Goal: Information Seeking & Learning: Find specific page/section

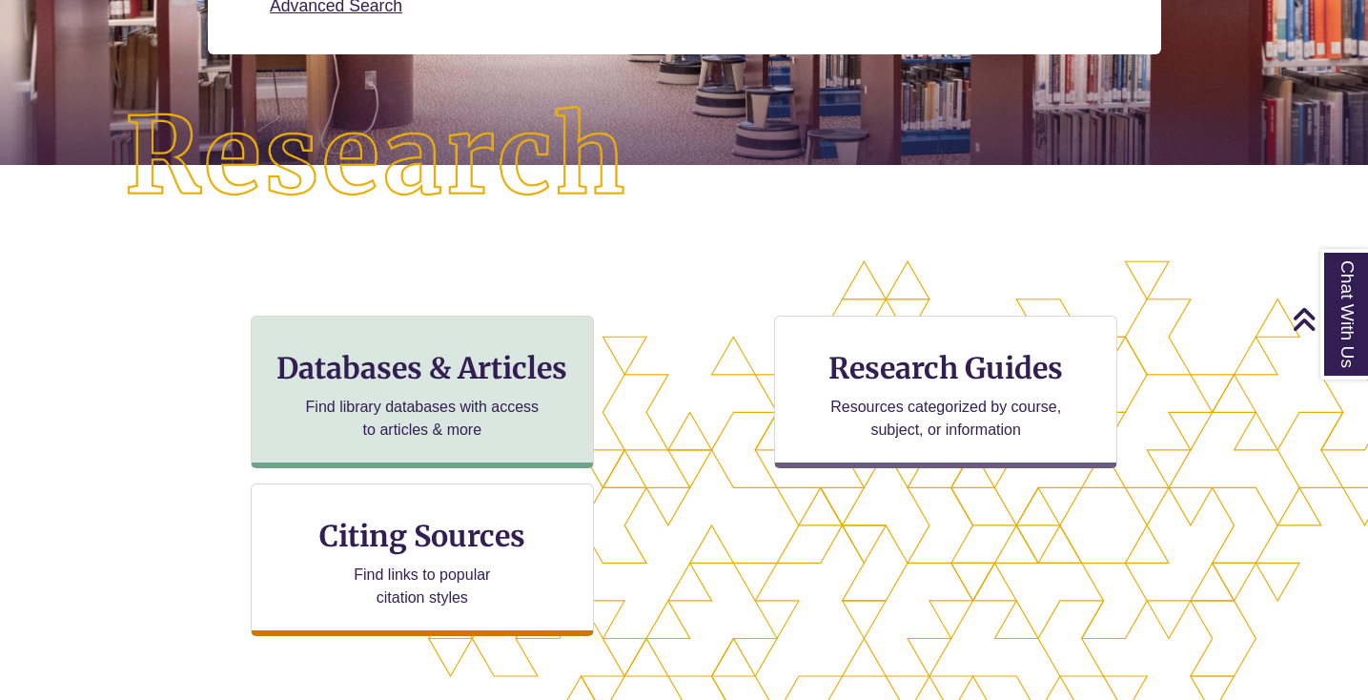
click at [418, 388] on div "Databases & Articles Find library databases with access to articles & more" at bounding box center [422, 392] width 343 height 153
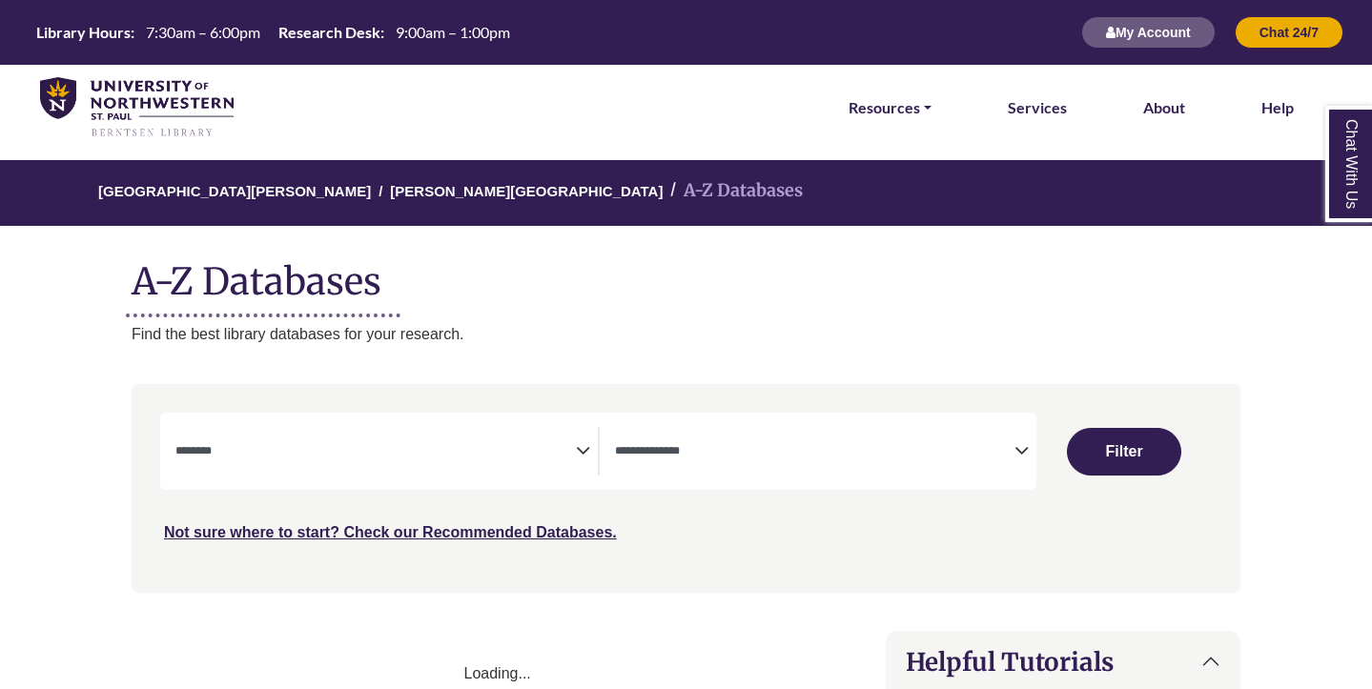
select select "Database Subject Filter"
select select "Database Types Filter"
select select "Database Subject Filter"
select select "Database Types Filter"
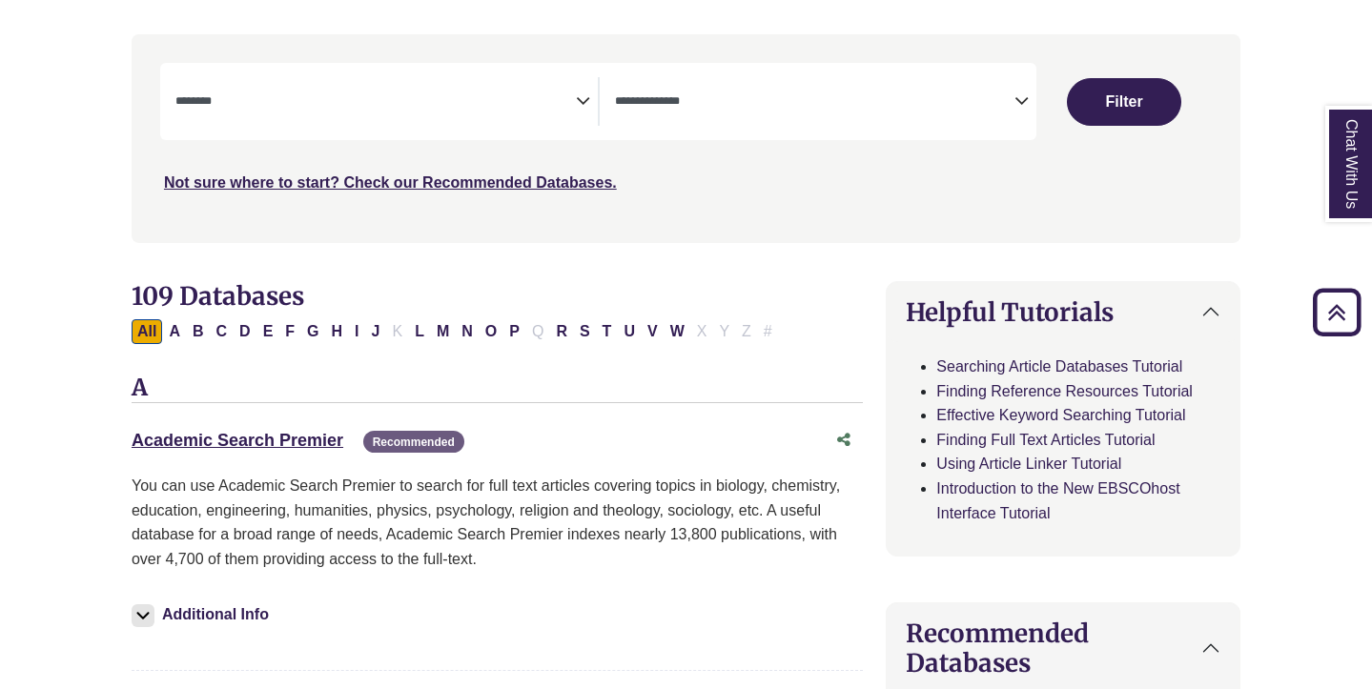
scroll to position [264, 0]
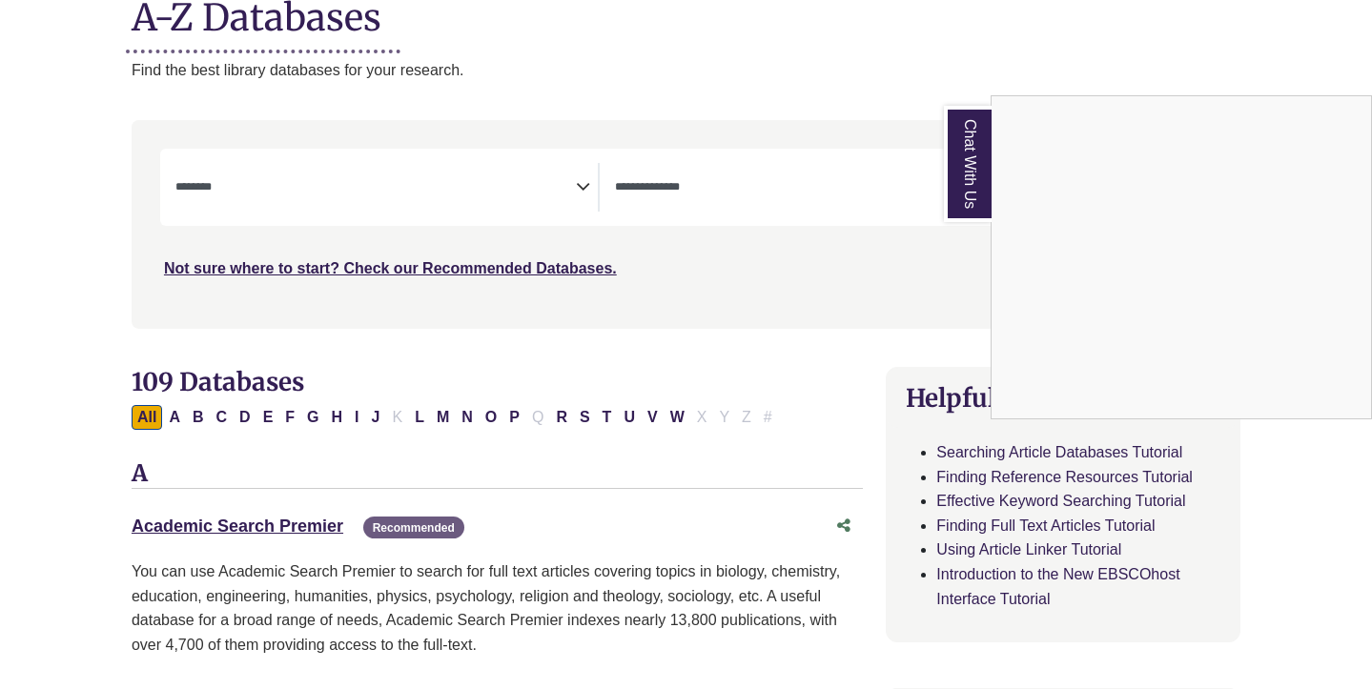
click at [581, 186] on div "Chat With Us" at bounding box center [686, 344] width 1372 height 689
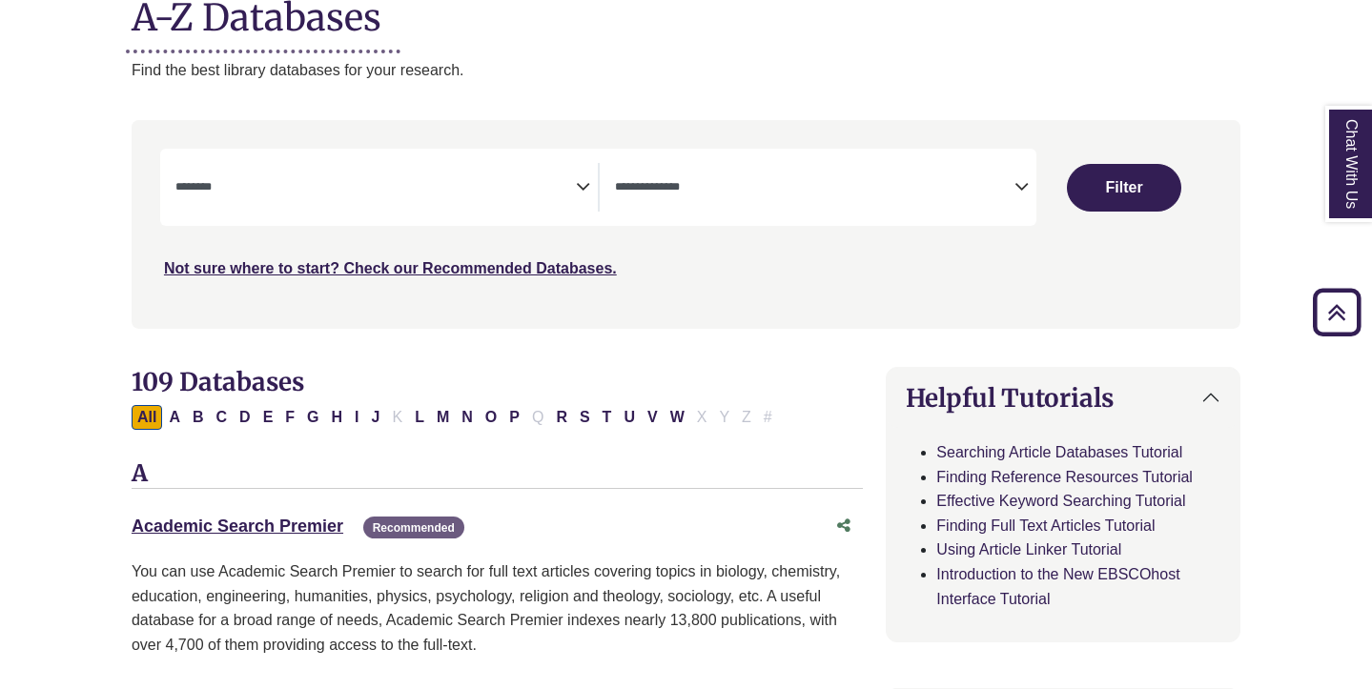
click at [197, 183] on textarea "Search" at bounding box center [375, 188] width 401 height 15
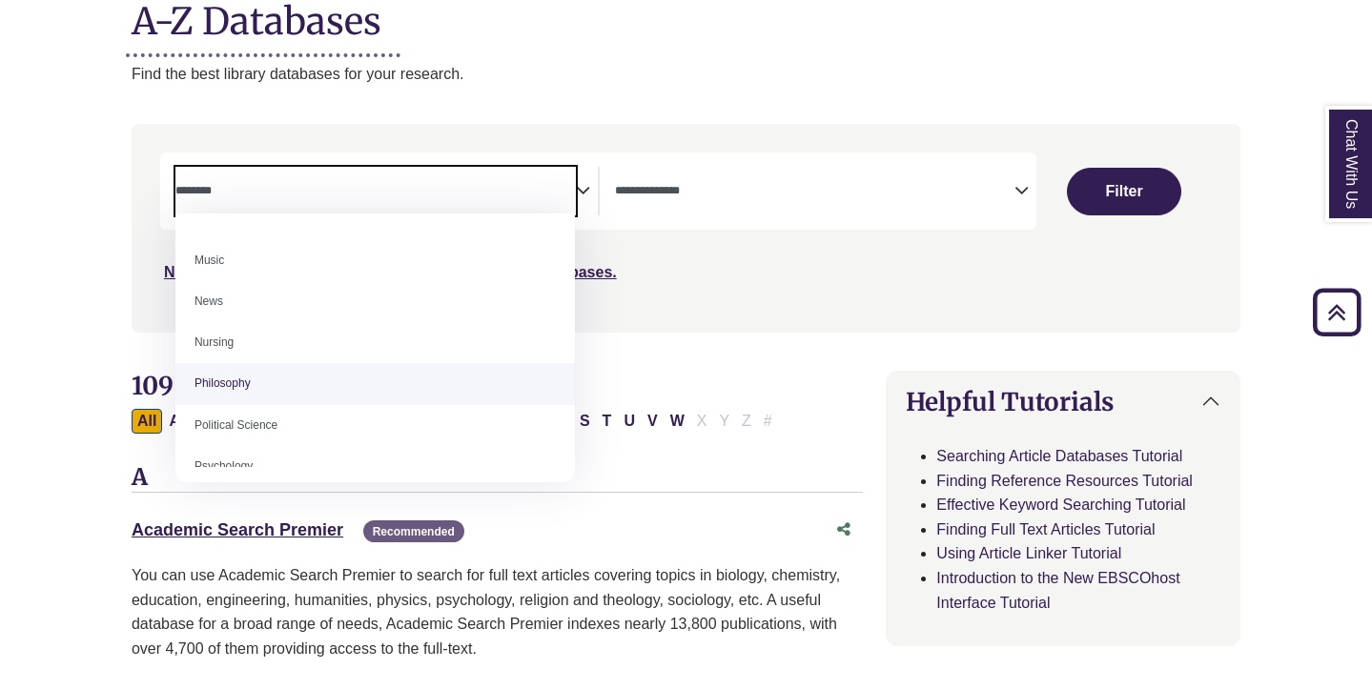
scroll to position [1376, 0]
select select "*****"
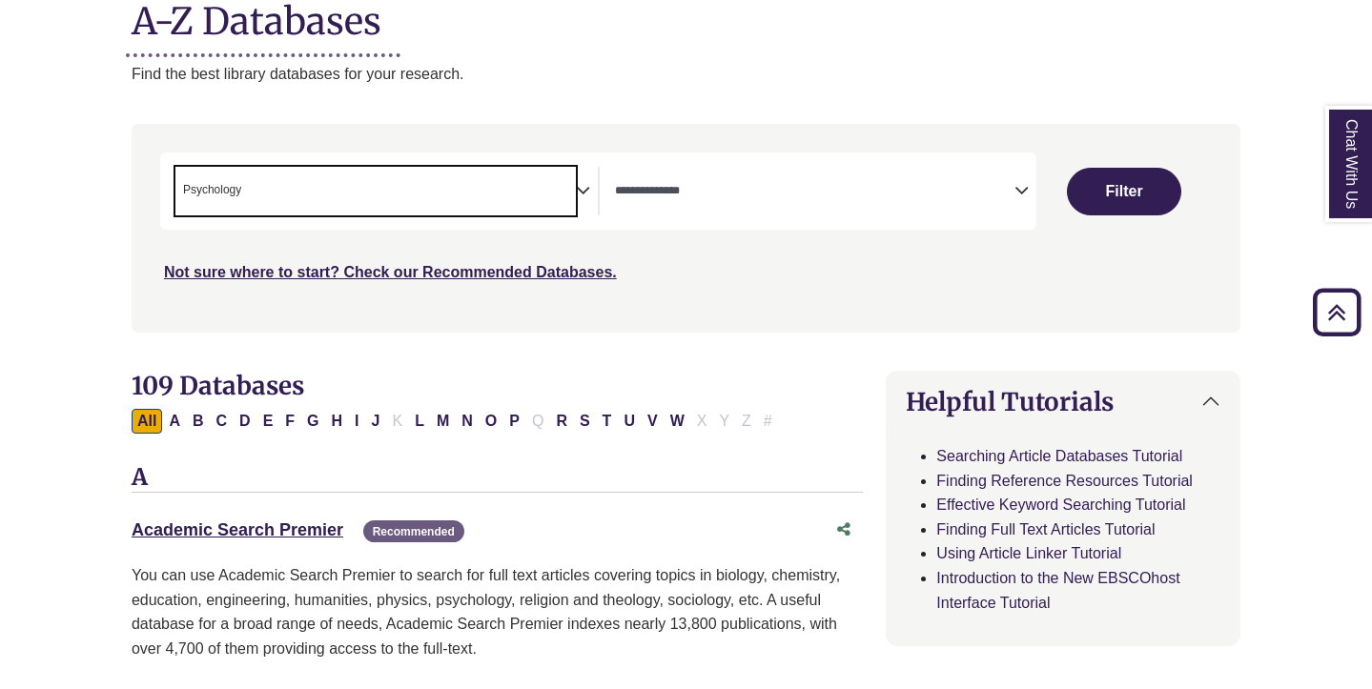
scroll to position [670, 0]
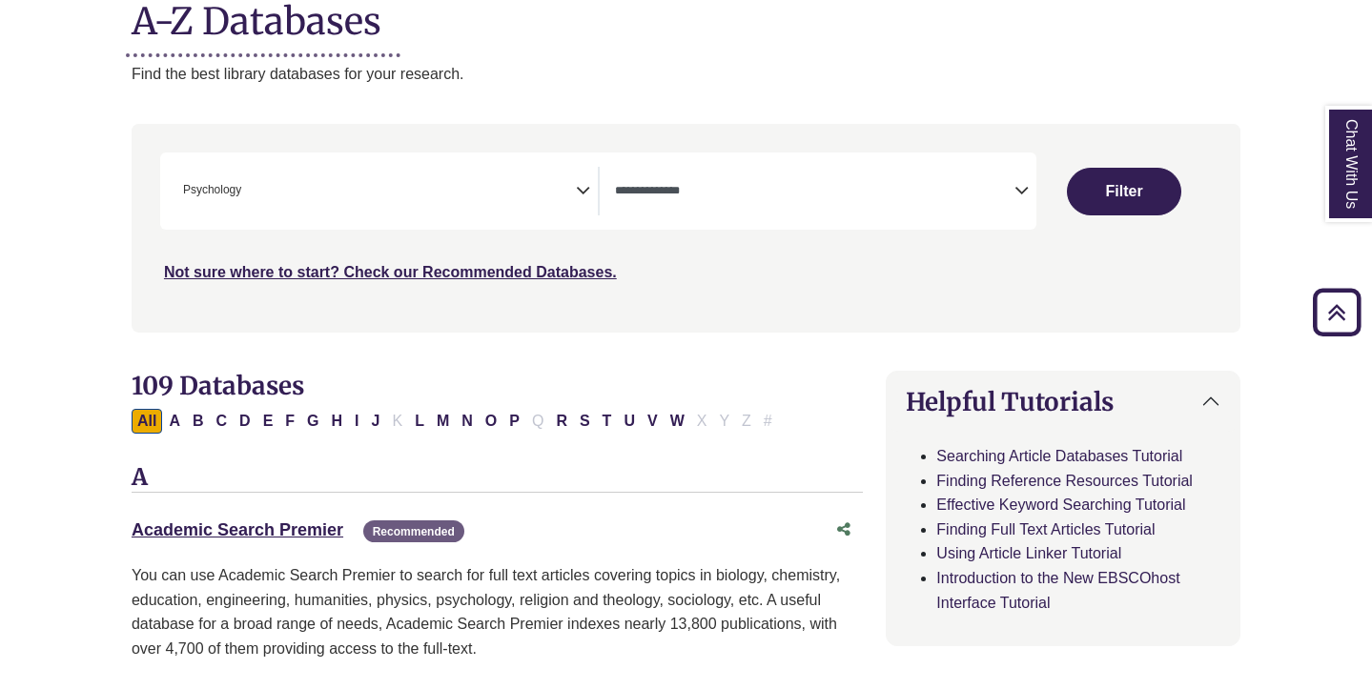
click at [1018, 192] on icon "Search filters" at bounding box center [1022, 188] width 14 height 29
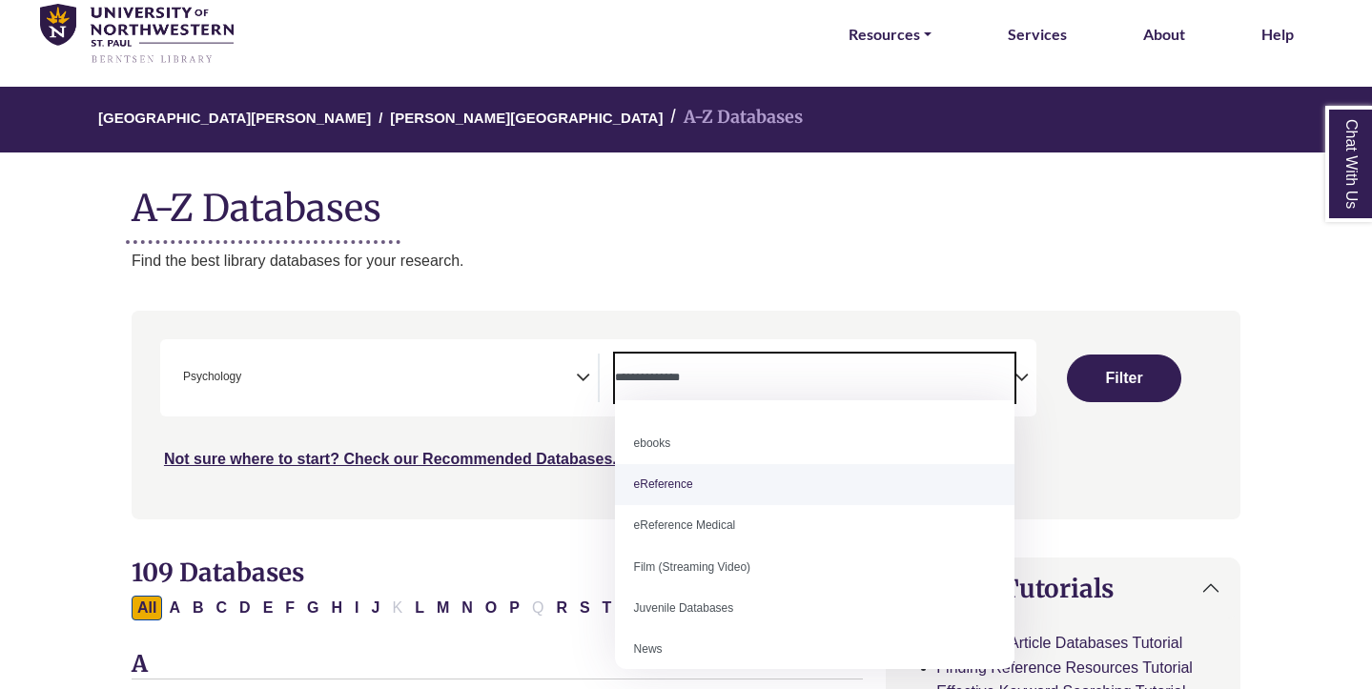
scroll to position [0, 0]
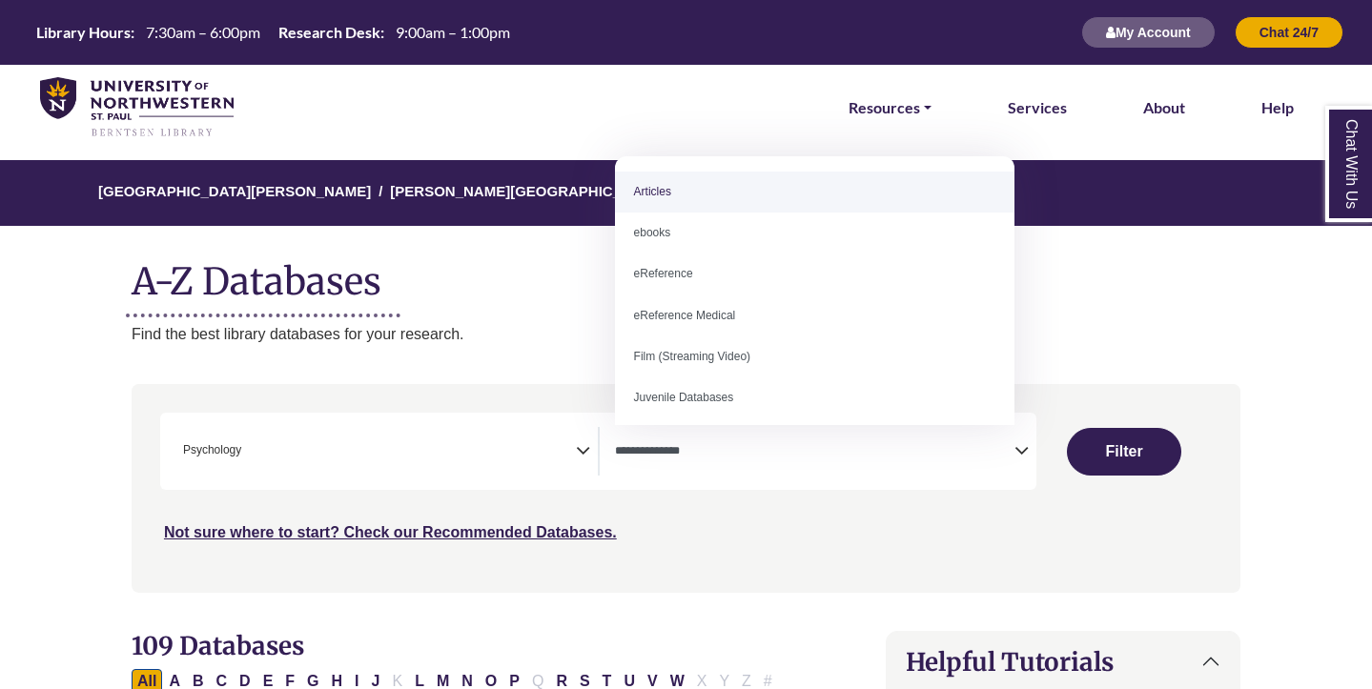
select select "*****"
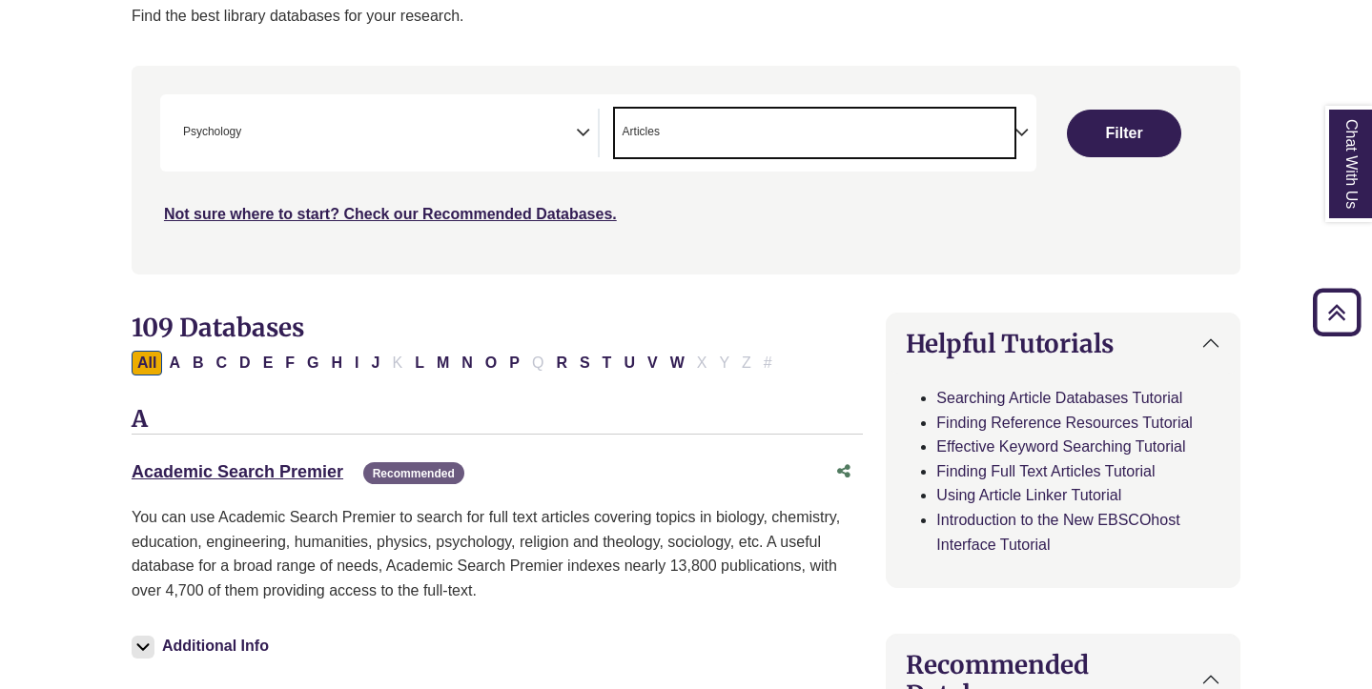
scroll to position [315, 0]
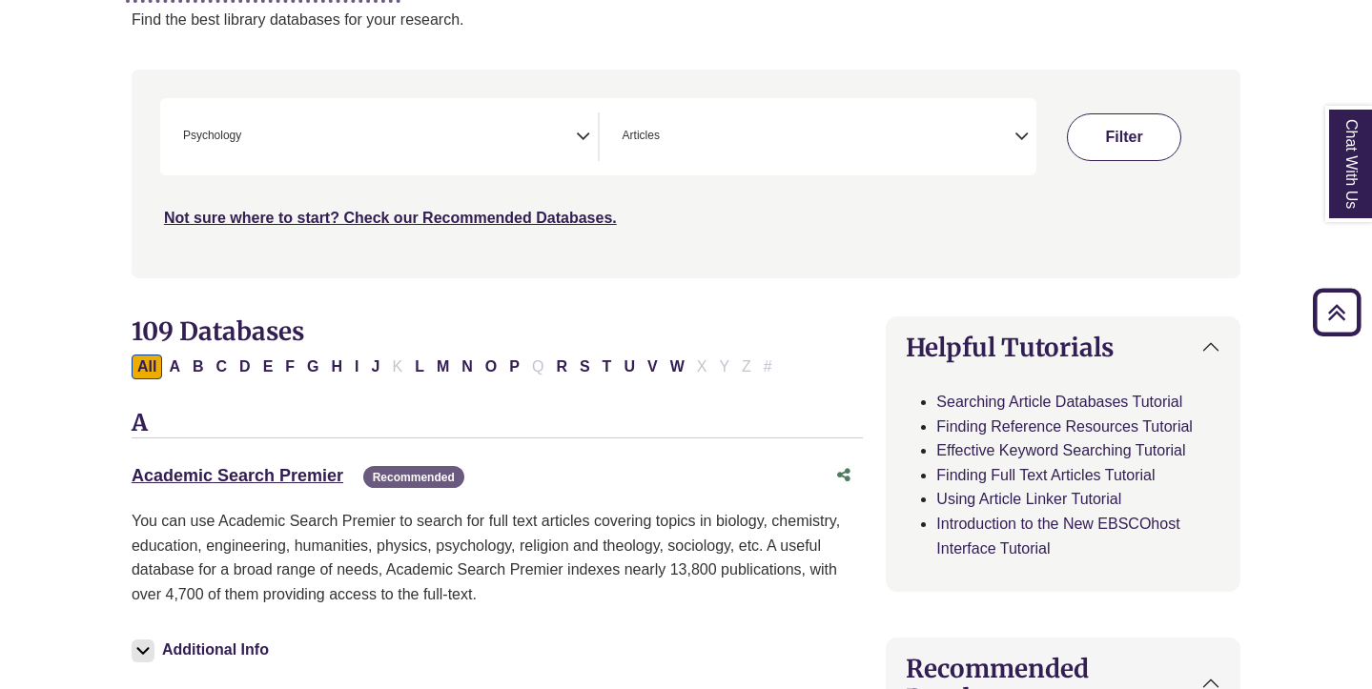
click at [1131, 134] on button "Filter" at bounding box center [1124, 137] width 114 height 48
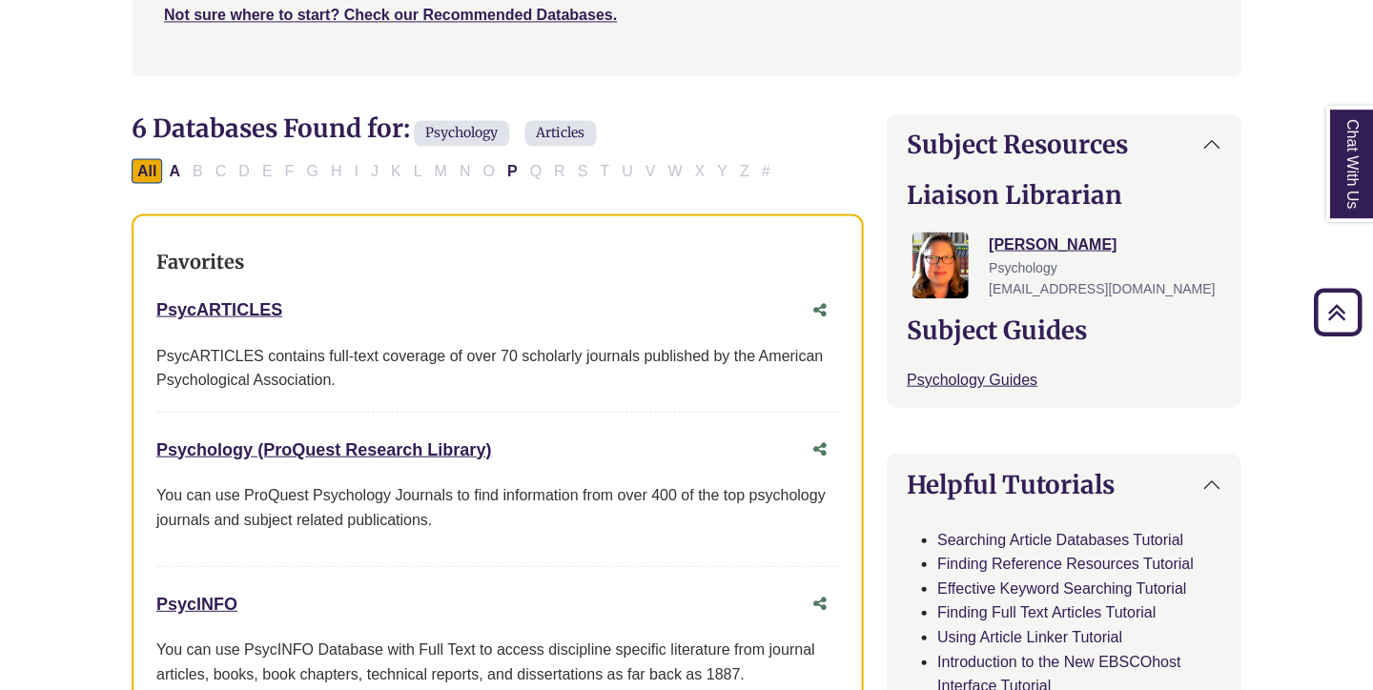
scroll to position [615, 0]
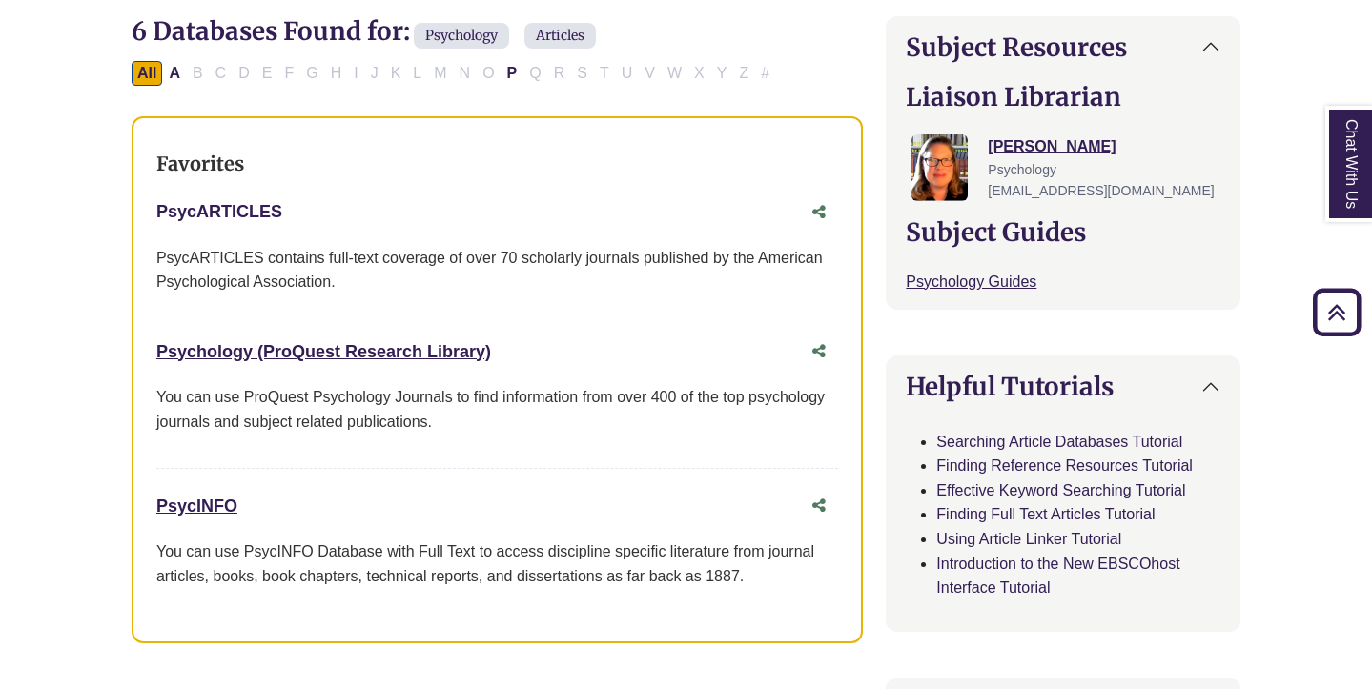
click at [217, 210] on link "PsycARTICLES This link opens in a new window" at bounding box center [219, 211] width 126 height 19
